Goal: Check status

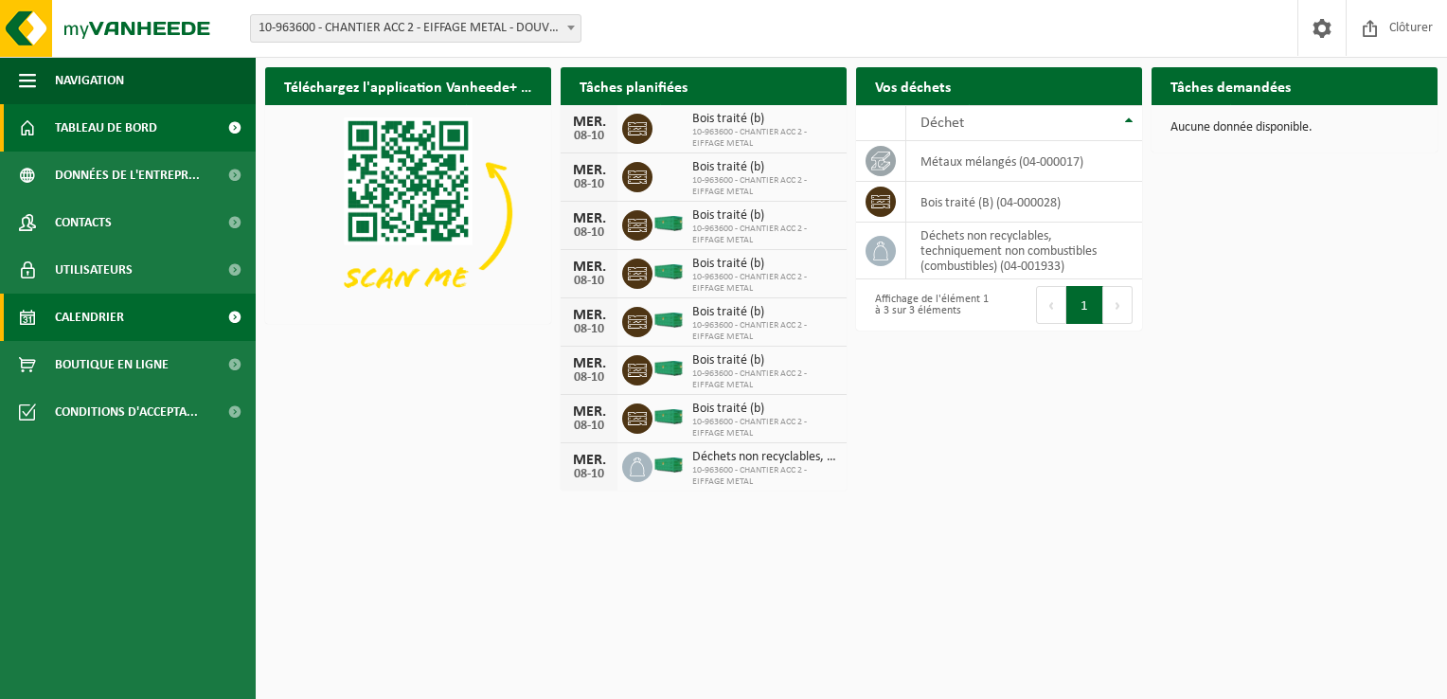
click at [129, 299] on link "Calendrier" at bounding box center [128, 317] width 256 height 47
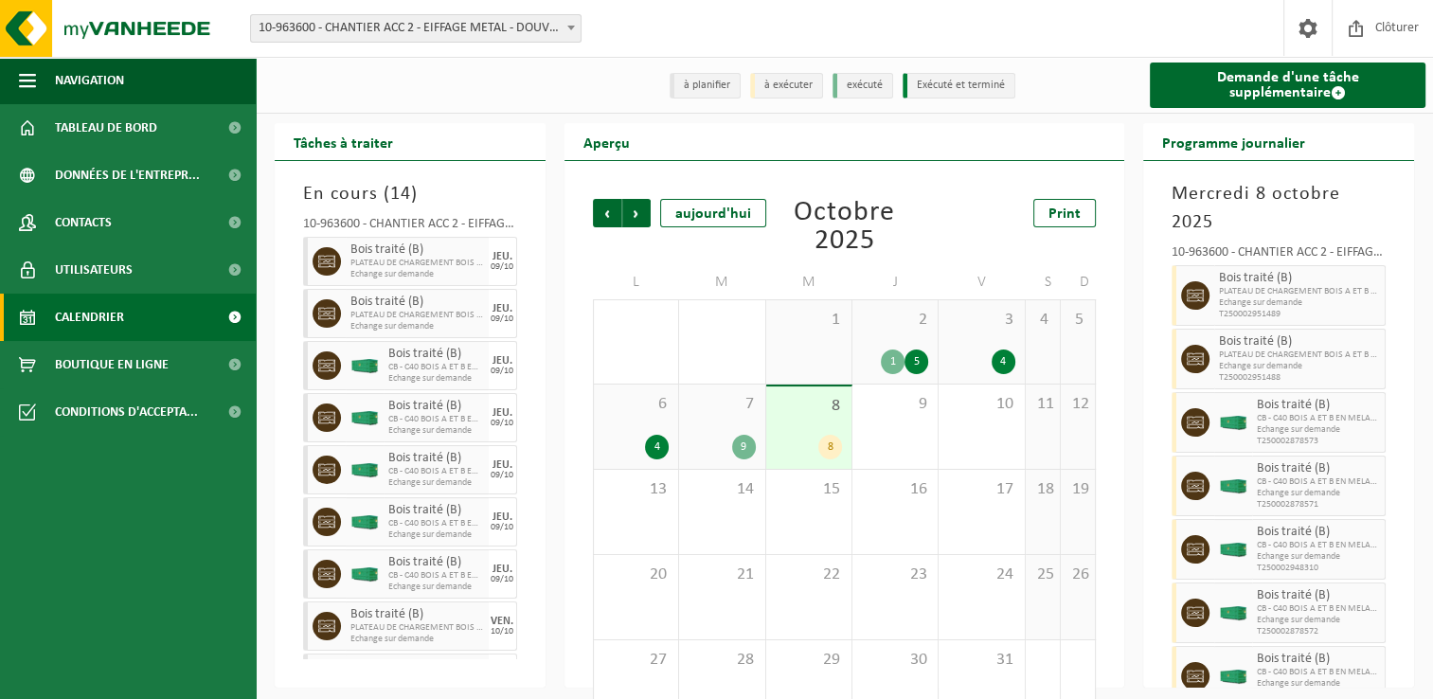
click at [990, 332] on div "3 4" at bounding box center [980, 341] width 85 height 83
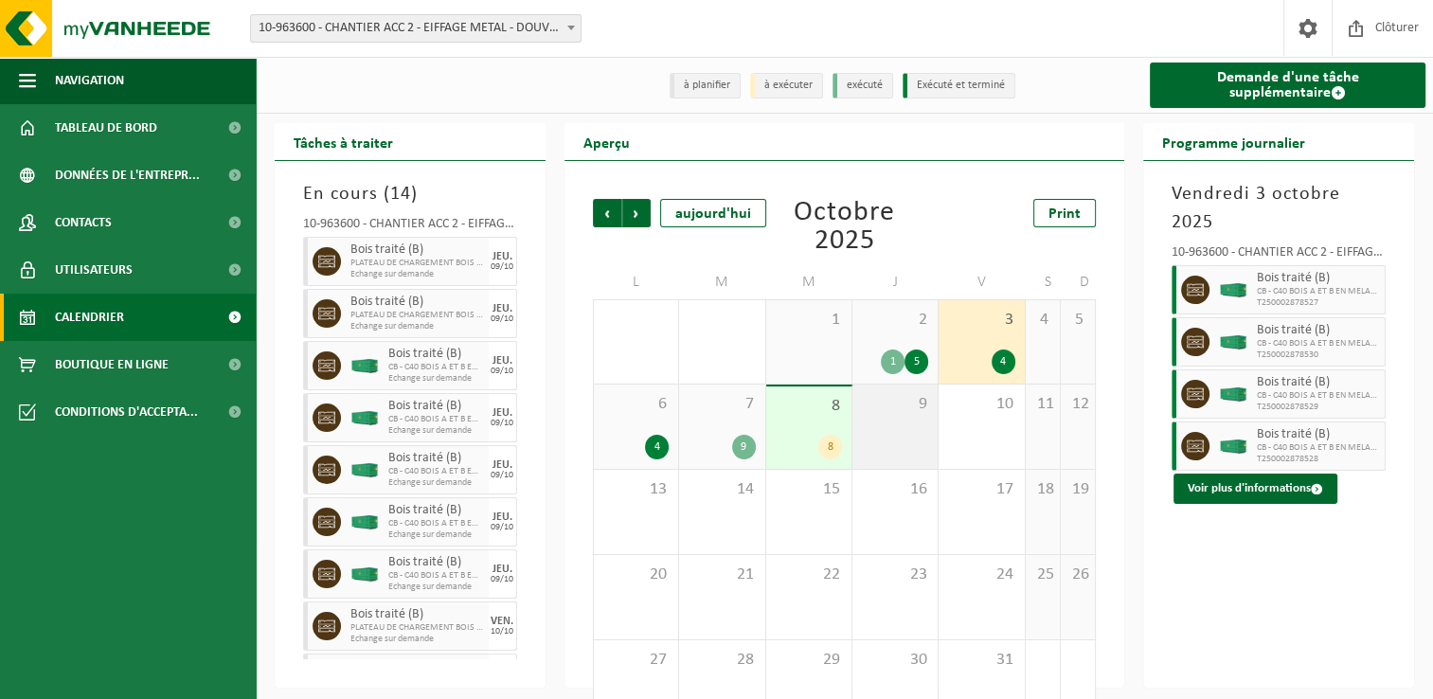
click at [916, 432] on div "9" at bounding box center [894, 426] width 85 height 84
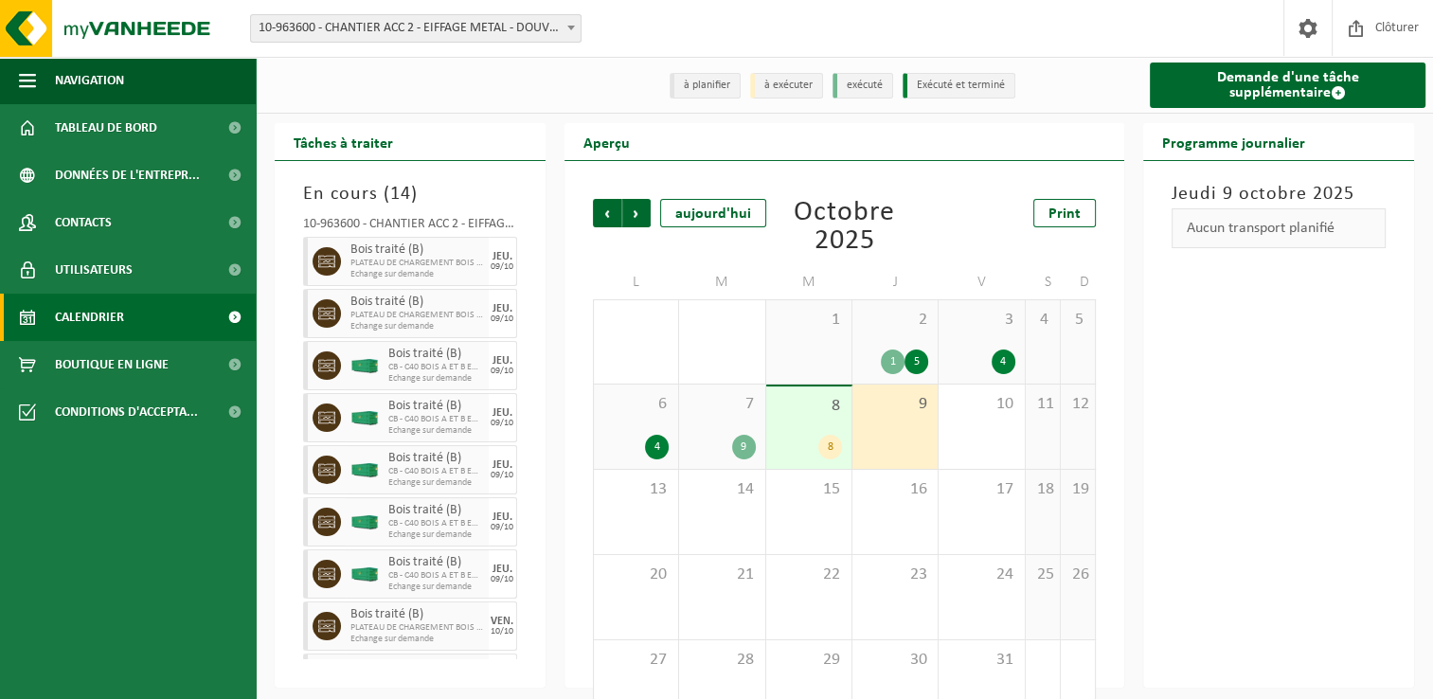
click at [867, 81] on li "exécuté" at bounding box center [862, 86] width 61 height 26
click at [928, 89] on li "Exécuté et terminé" at bounding box center [958, 86] width 113 height 26
click at [736, 449] on div "9" at bounding box center [744, 447] width 24 height 25
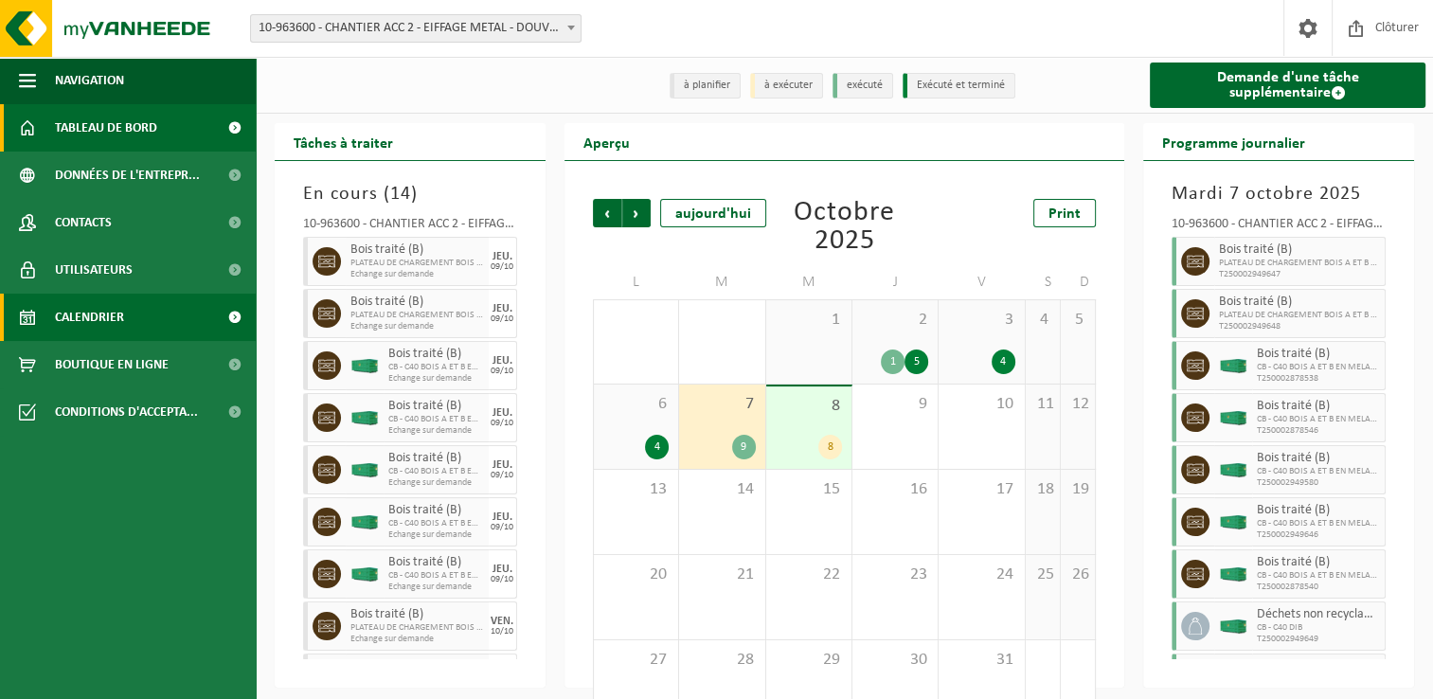
click at [153, 127] on span "Tableau de bord" at bounding box center [106, 127] width 102 height 47
